Goal: Information Seeking & Learning: Learn about a topic

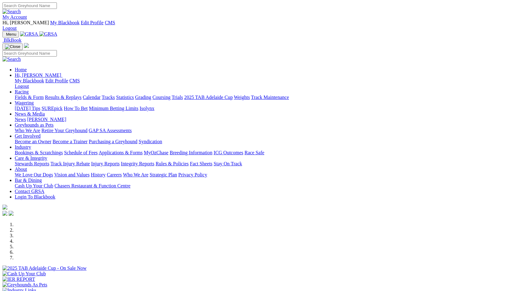
click at [27, 19] on img at bounding box center [27, 19] width 0 height 0
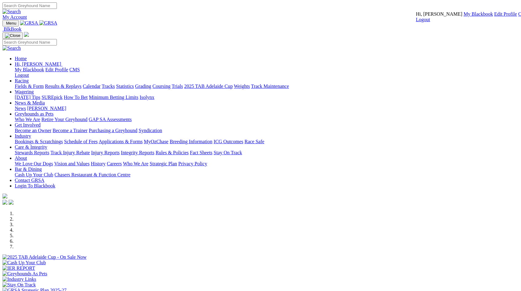
click at [518, 17] on link "CMS" at bounding box center [523, 13] width 10 height 5
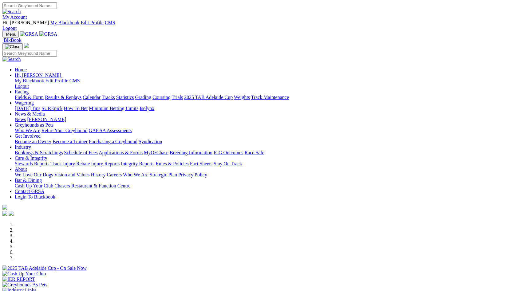
click at [45, 111] on link "News & Media" at bounding box center [30, 113] width 30 height 5
click at [26, 117] on link "News" at bounding box center [20, 119] width 11 height 5
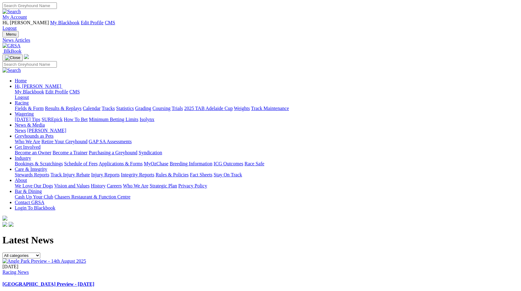
click at [94, 281] on link "[GEOGRAPHIC_DATA] Preview - [DATE]" at bounding box center [48, 283] width 92 height 5
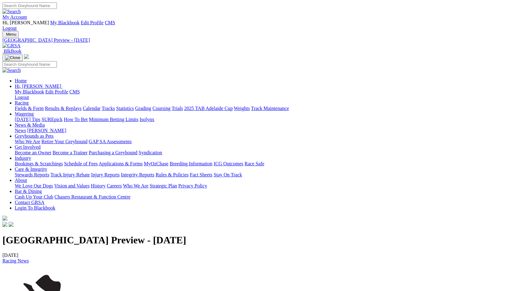
scroll to position [52, 0]
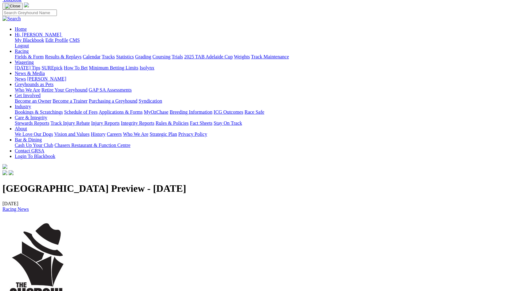
copy p "How good is the racing here at headquarters tonight, we have the SA Finals of t…"
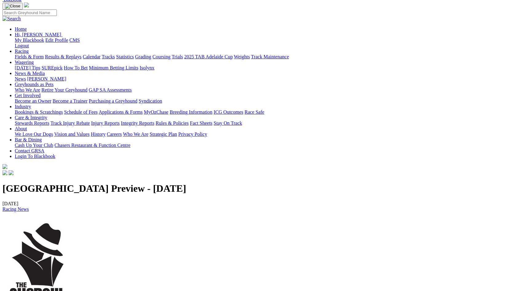
drag, startPoint x: 92, startPoint y: 230, endPoint x: 41, endPoint y: 171, distance: 77.5
copy p "RACE 1 - 6.5.8.2 RACE 2 - 1.2.8.4 RACE 3 - 1.8.5.2 RACE 4 - 8.7.3.2 RACE 5 - 4.…"
drag, startPoint x: 104, startPoint y: 251, endPoint x: 56, endPoint y: 244, distance: 48.5
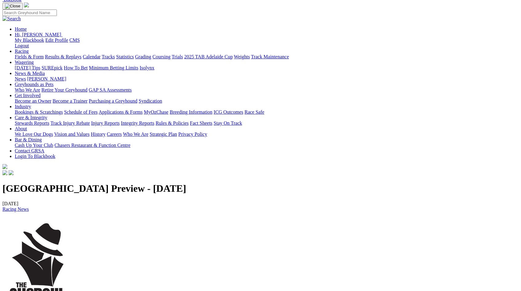
copy p "Race 3, No 1 - Bourne Sid Race 7, No 4 - Reality Is"
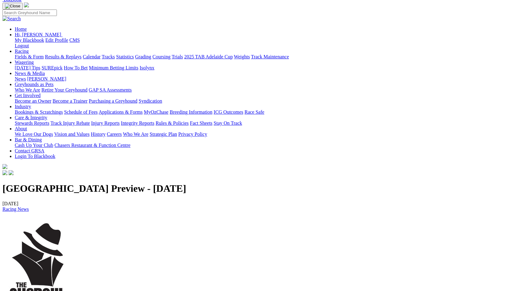
copy p "Race 6, No 2 - Parrakie"
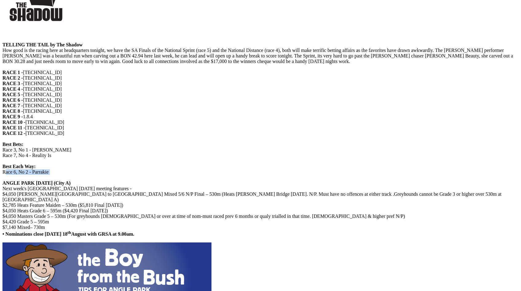
scroll to position [336, 0]
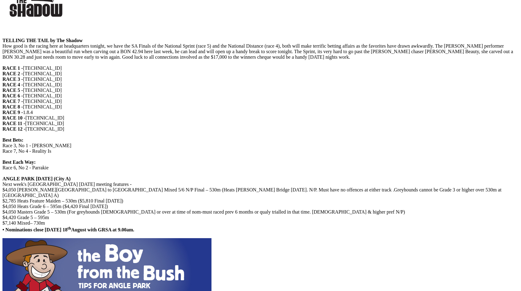
copy p "Trainers are reminded that Rule 25 (Minimum Vaccination Requirements) took effe…"
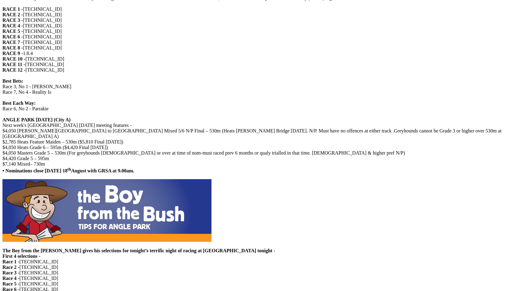
scroll to position [389, 0]
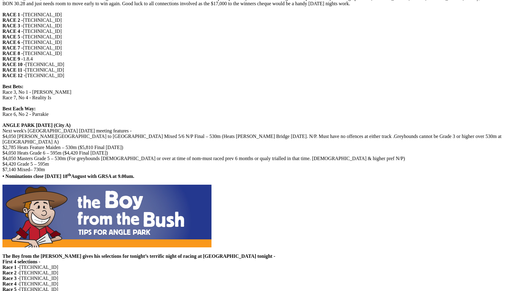
drag, startPoint x: 88, startPoint y: 119, endPoint x: 43, endPoint y: 65, distance: 70.4
copy p "Race 1 - 8.6.5.7​​​​​​​​​​​​​​ Race 2 - 4.8.1.2​​​​​​​​​​​​​​ Race 3 - 1.4.8.2 …"
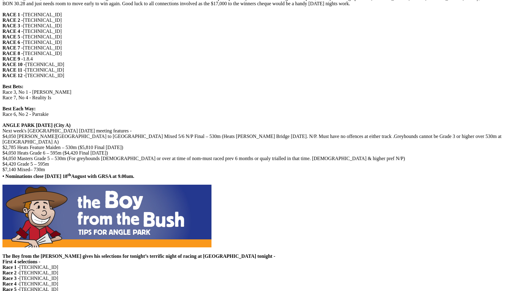
drag, startPoint x: 122, startPoint y: 130, endPoint x: 79, endPoint y: 131, distance: 42.4
copy p "Race 4, No 7 - Apilla​​​​​​​"
drag, startPoint x: 126, startPoint y: 133, endPoint x: 79, endPoint y: 133, distance: 47.0
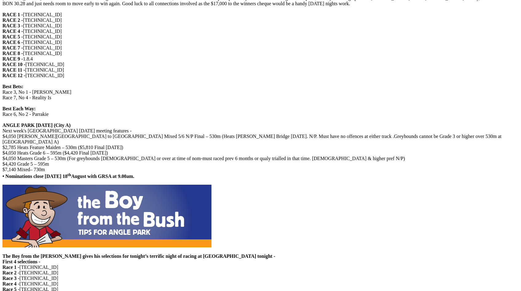
copy p "Race 5, No 4 - Mallee Beauty​​​​​​​"
drag, startPoint x: 126, startPoint y: 140, endPoint x: 79, endPoint y: 140, distance: 47.0
copy p "Race 7, No 4 - Reality Is"
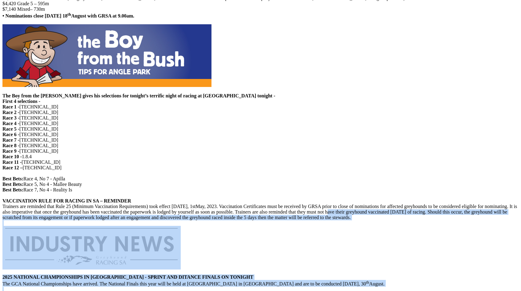
scroll to position [545, 0]
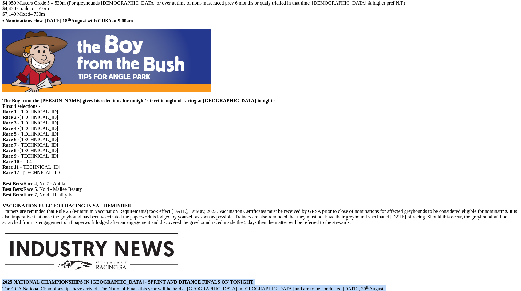
drag, startPoint x: 403, startPoint y: 224, endPoint x: 54, endPoint y: 68, distance: 381.8
copy div "2025 NATIONAL CHAMPIONSHIPS IN QUEENSLAND - SPRINT AND DITANCE FINALS ON TONIGH…"
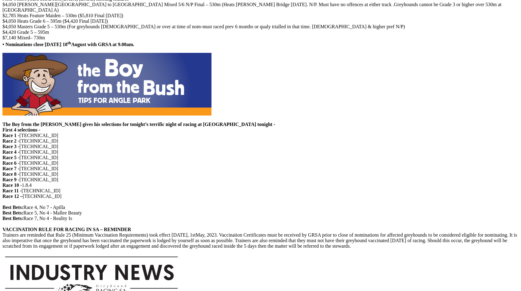
scroll to position [0, 0]
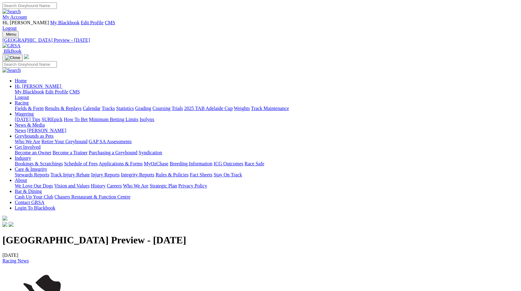
click at [27, 14] on link "My Account" at bounding box center [14, 16] width 25 height 5
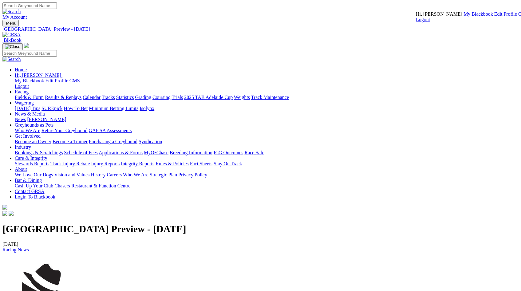
click at [518, 17] on link "CMS" at bounding box center [523, 13] width 10 height 5
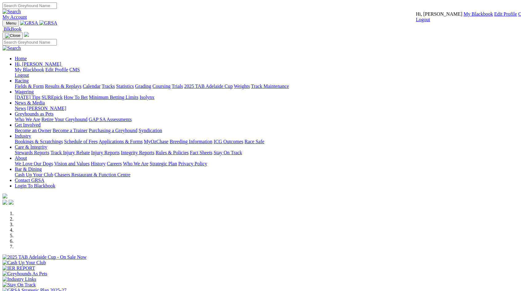
click at [518, 17] on link "CMS" at bounding box center [523, 13] width 10 height 5
